Goal: Information Seeking & Learning: Learn about a topic

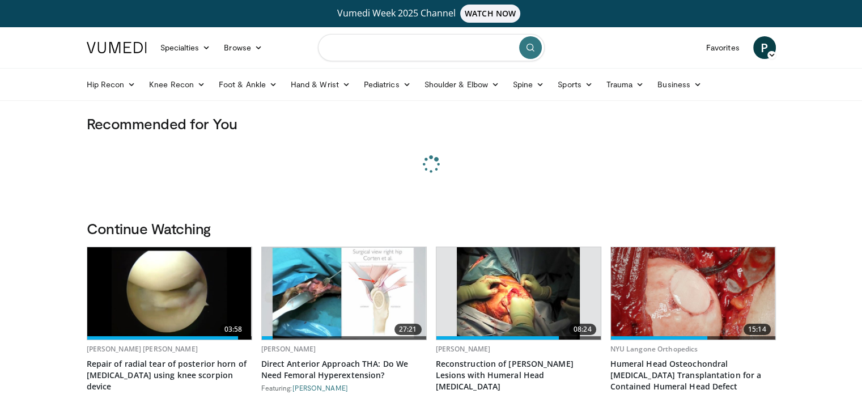
click at [432, 49] on input "Search topics, interventions" at bounding box center [431, 47] width 227 height 27
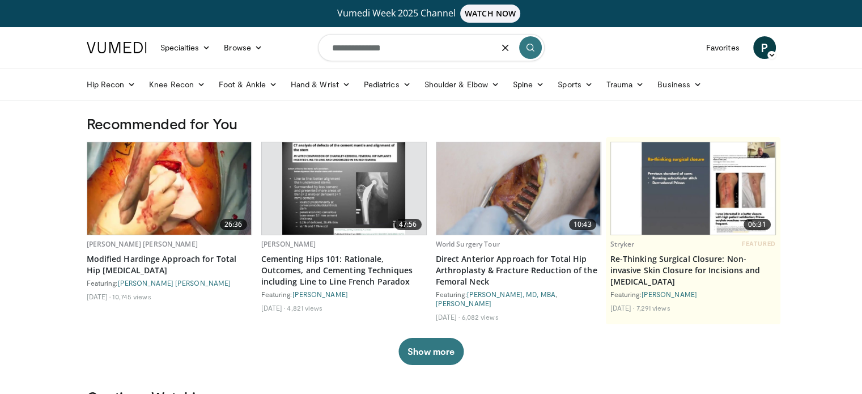
type input "**********"
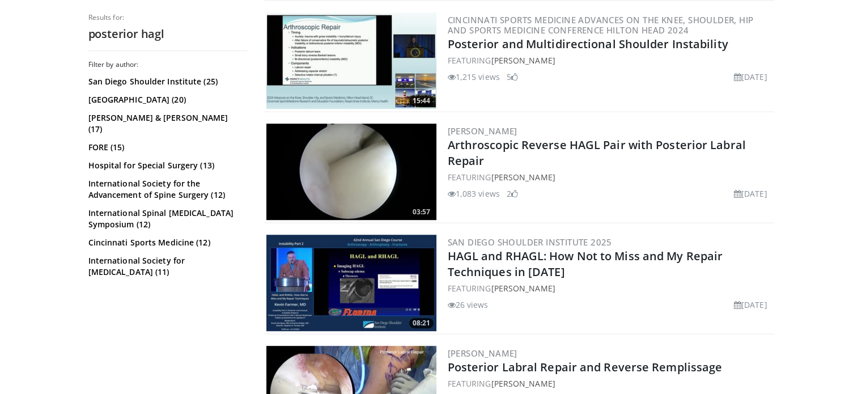
scroll to position [624, 0]
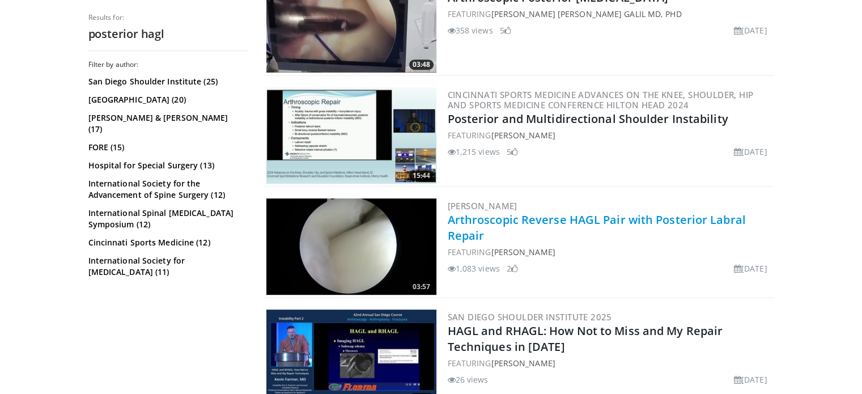
click at [617, 222] on link "Arthroscopic Reverse HAGL Pair with Posterior Labral Repair" at bounding box center [597, 227] width 298 height 31
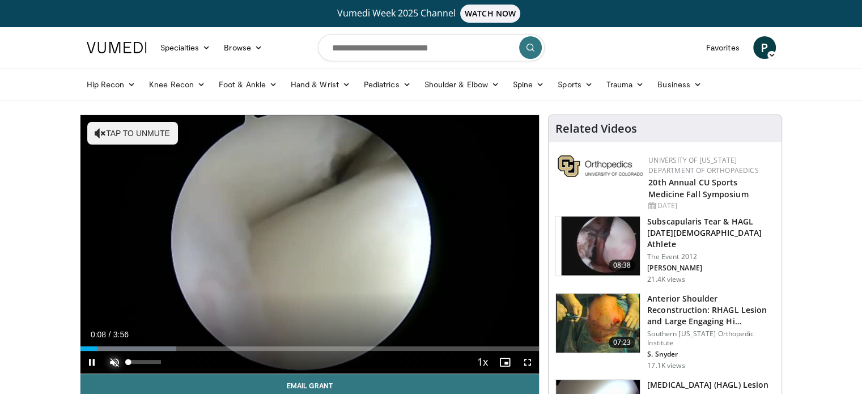
click at [112, 365] on span "Video Player" at bounding box center [114, 362] width 23 height 23
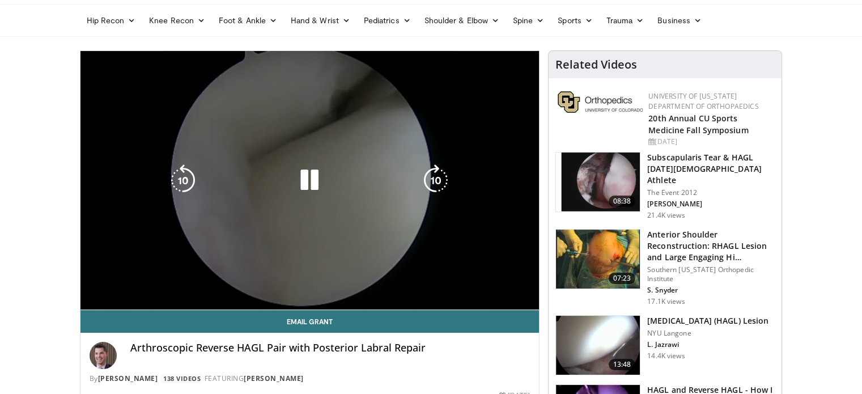
scroll to position [170, 0]
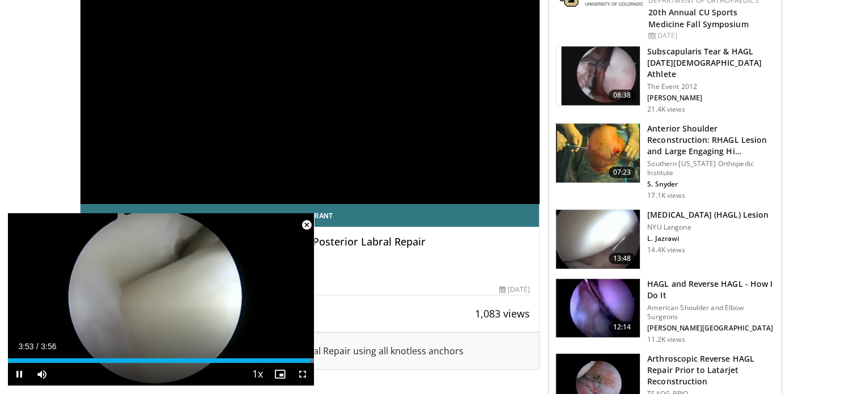
click at [304, 228] on span "Video Player" at bounding box center [306, 225] width 23 height 23
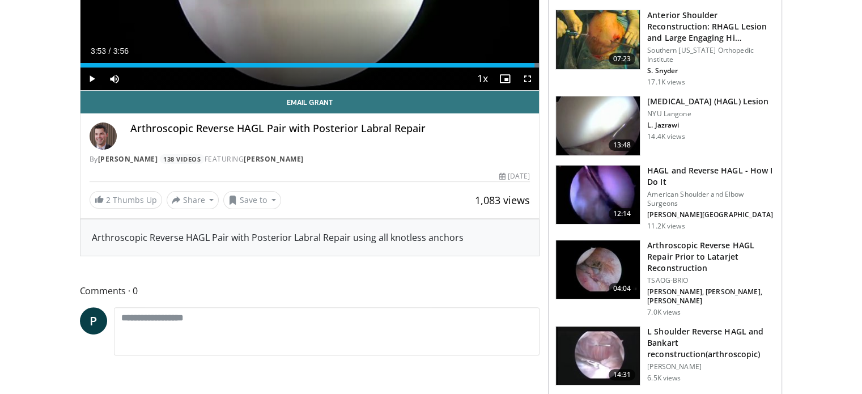
scroll to position [340, 0]
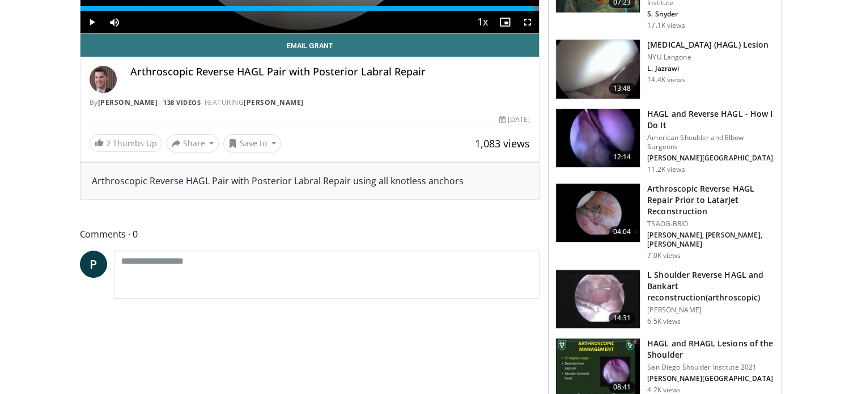
click at [680, 203] on h3 "Arthroscopic Reverse HAGL Repair Prior to Latarjet Reconstruction" at bounding box center [712, 200] width 128 height 34
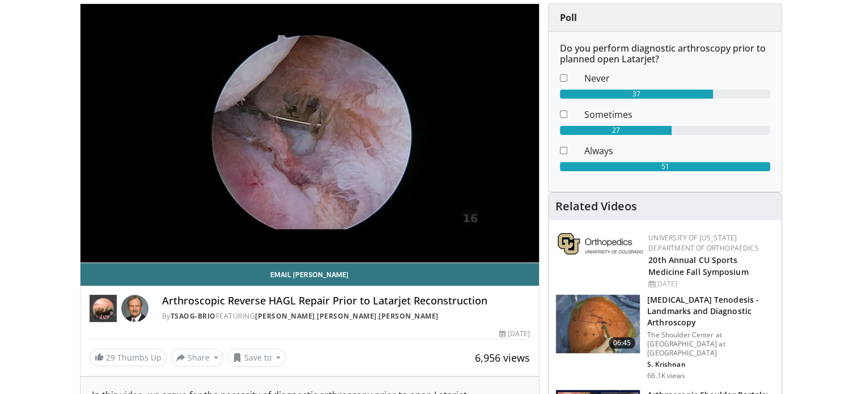
scroll to position [113, 0]
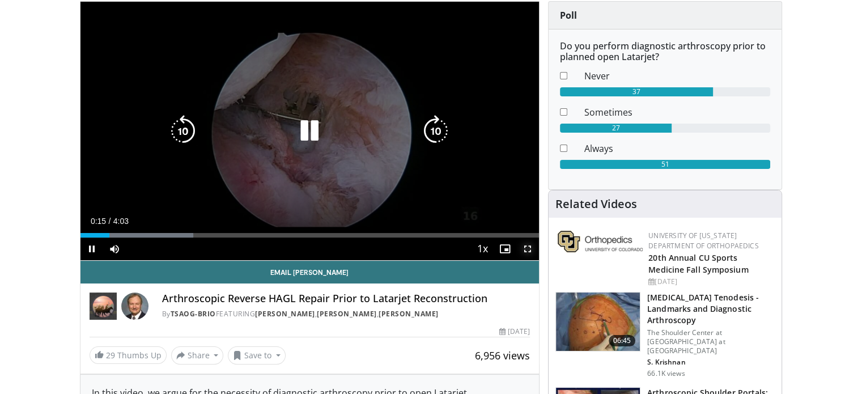
drag, startPoint x: 527, startPoint y: 250, endPoint x: 527, endPoint y: 319, distance: 68.6
click at [527, 250] on span "Video Player" at bounding box center [528, 249] width 23 height 23
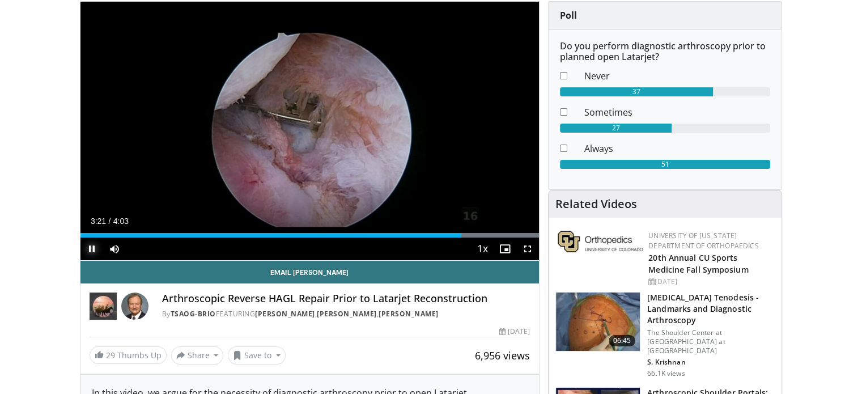
click at [91, 251] on span "Video Player" at bounding box center [92, 249] width 23 height 23
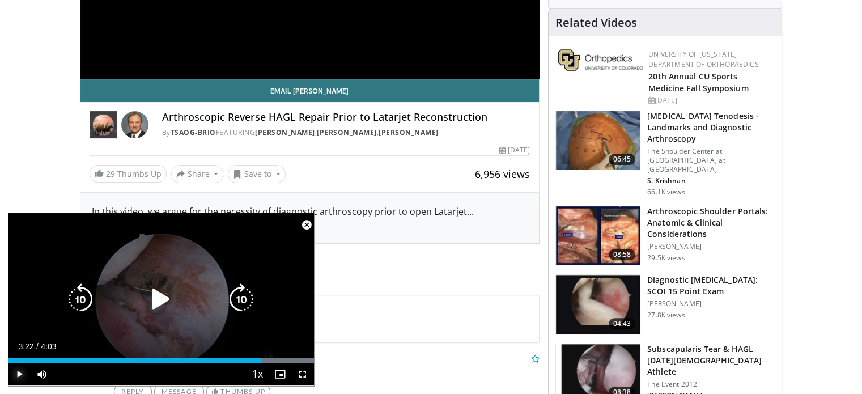
scroll to position [340, 0]
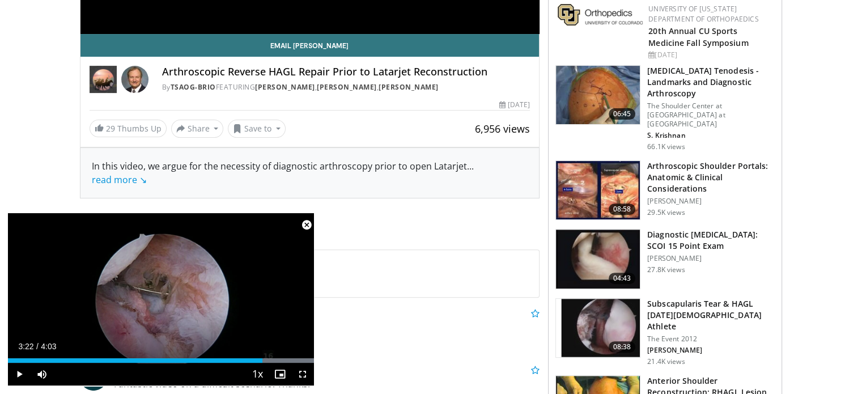
click at [304, 230] on span "Video Player" at bounding box center [306, 225] width 23 height 23
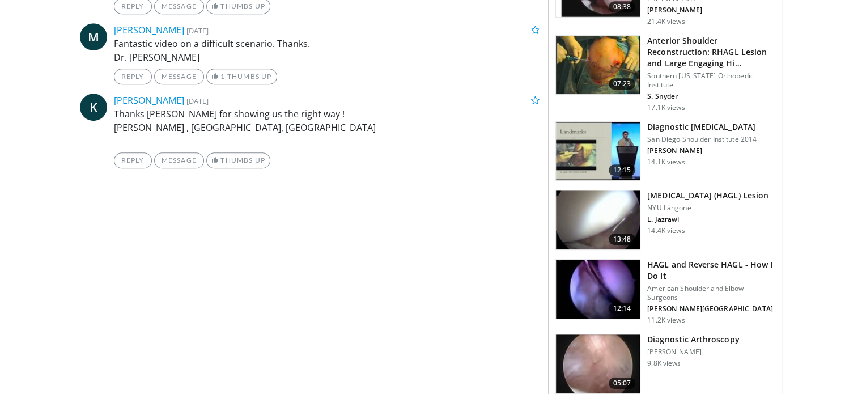
scroll to position [737, 0]
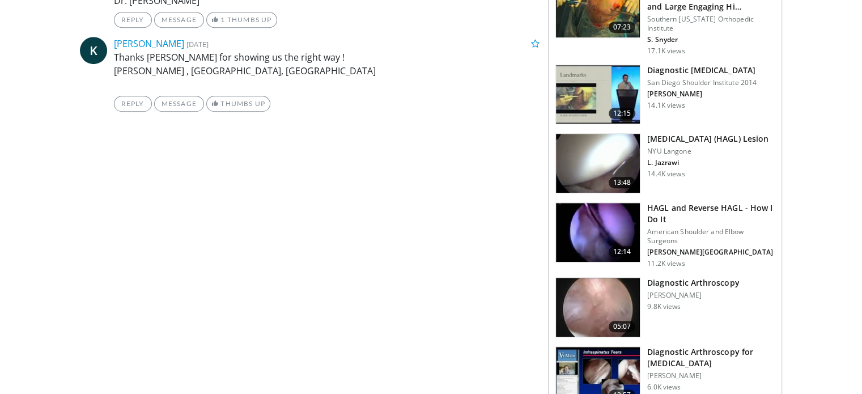
click at [674, 202] on h3 "HAGL and Reverse HAGL - How I Do It" at bounding box center [712, 213] width 128 height 23
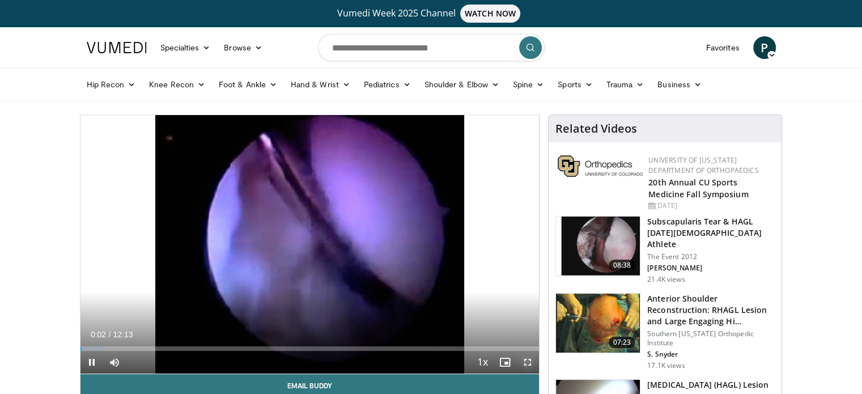
click at [528, 360] on span "Video Player" at bounding box center [528, 362] width 23 height 23
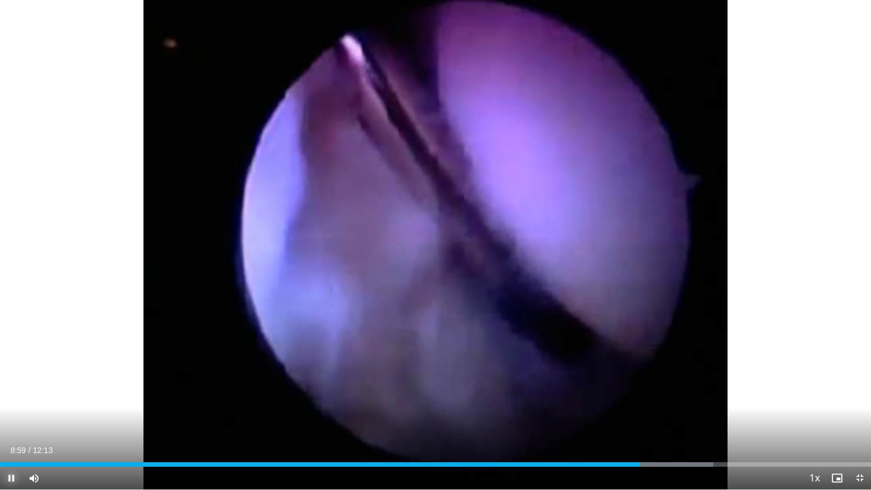
click at [7, 394] on span "Video Player" at bounding box center [11, 478] width 23 height 23
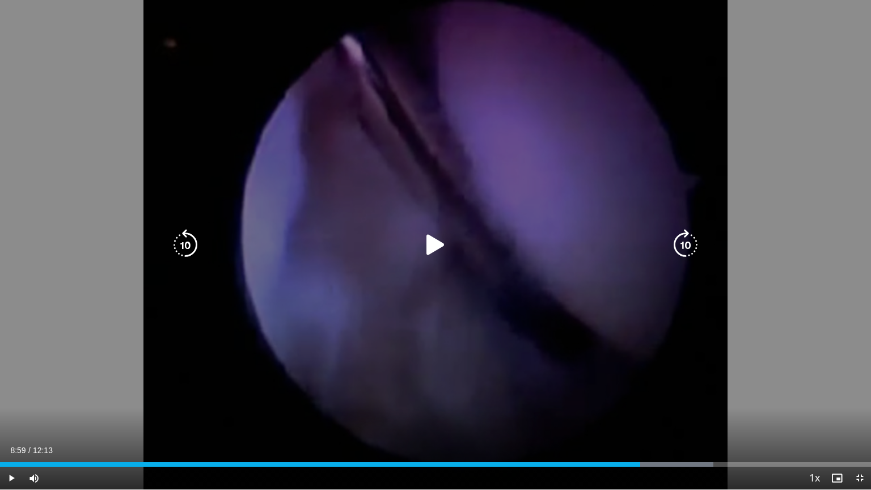
click at [433, 247] on icon "Video Player" at bounding box center [436, 245] width 32 height 32
